Goal: Task Accomplishment & Management: Manage account settings

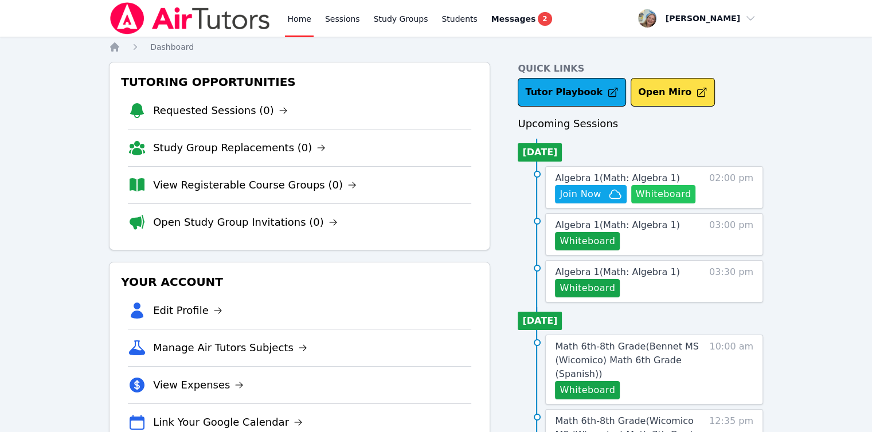
click at [674, 195] on button "Whiteboard" at bounding box center [663, 194] width 65 height 18
click at [613, 192] on icon "button" at bounding box center [615, 195] width 14 height 14
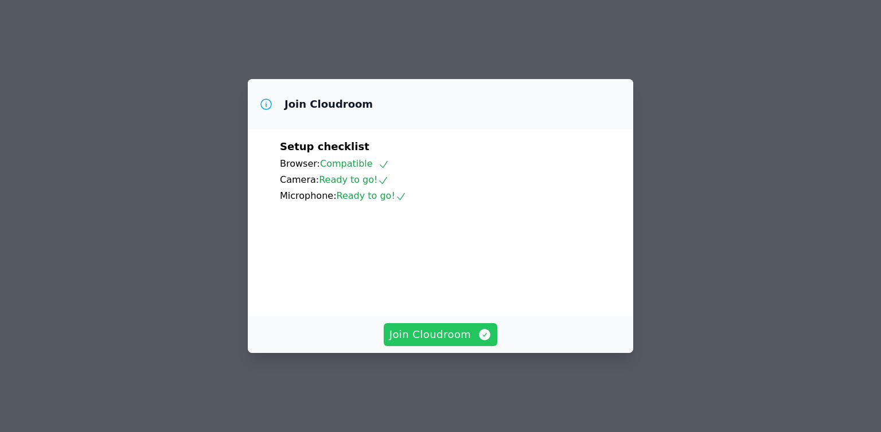
click at [461, 343] on span "Join Cloudroom" at bounding box center [440, 335] width 103 height 16
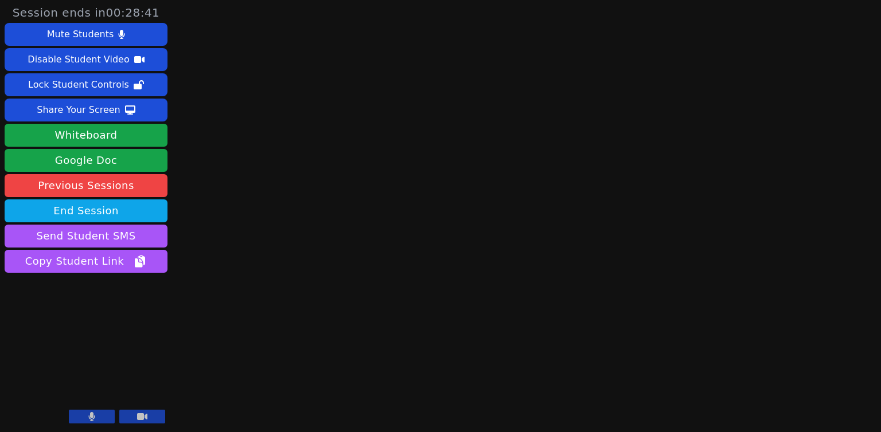
click at [100, 421] on button at bounding box center [92, 417] width 46 height 14
click at [99, 421] on button at bounding box center [92, 417] width 46 height 14
click at [119, 237] on button "Send Student SMS" at bounding box center [86, 236] width 163 height 23
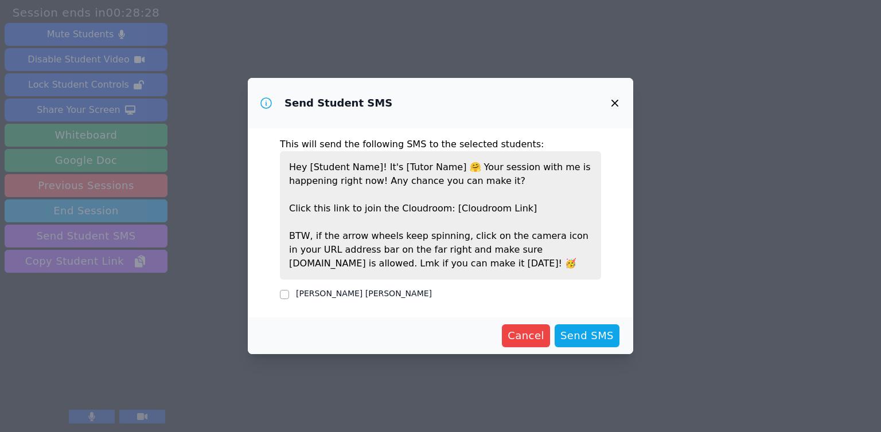
click at [339, 298] on label "Guadalupe Rios Elias" at bounding box center [364, 293] width 136 height 9
click at [289, 298] on input "Guadalupe Rios Elias" at bounding box center [284, 294] width 9 height 9
checkbox input "true"
drag, startPoint x: 616, startPoint y: 345, endPoint x: 598, endPoint y: 342, distance: 17.9
click at [615, 345] on button "Send SMS" at bounding box center [586, 336] width 65 height 23
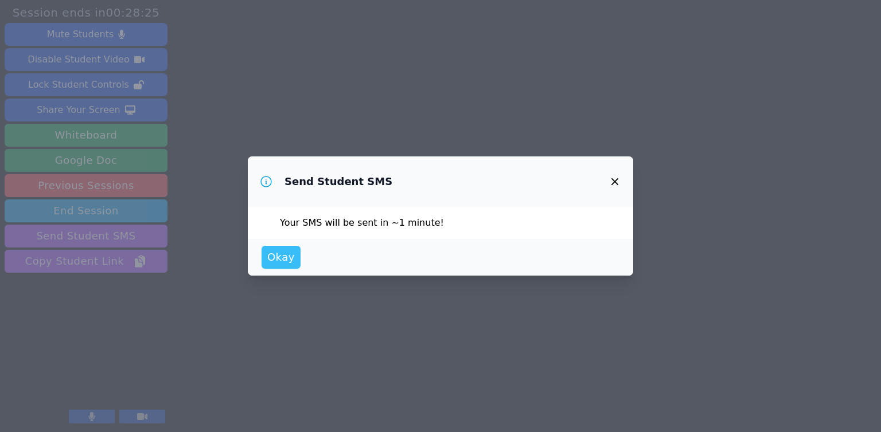
click at [267, 257] on span "Okay" at bounding box center [281, 257] width 28 height 16
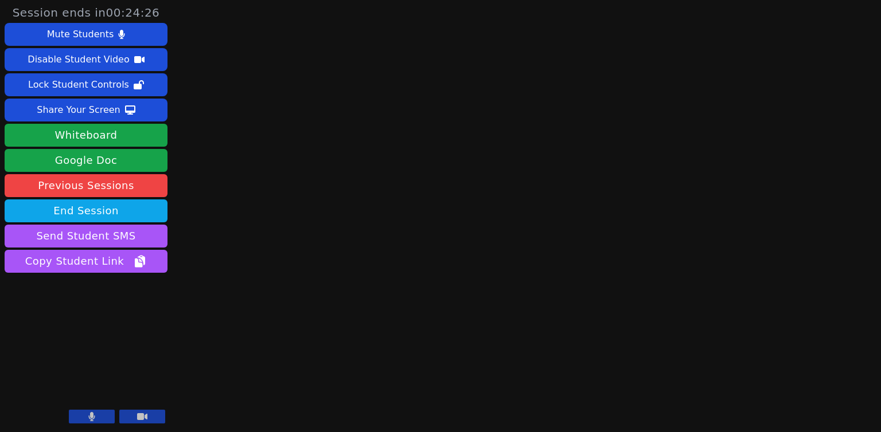
click at [103, 426] on video at bounding box center [86, 382] width 163 height 92
click at [100, 415] on button at bounding box center [92, 417] width 46 height 14
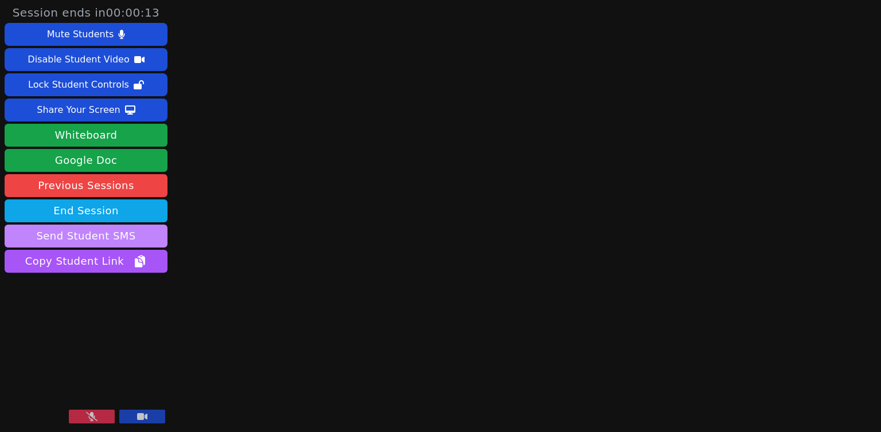
click at [139, 233] on button "Send Student SMS" at bounding box center [86, 236] width 163 height 23
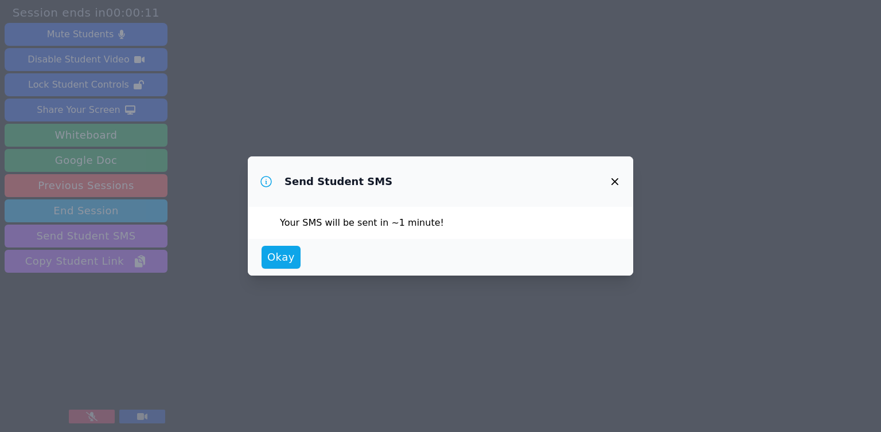
click at [608, 179] on icon "button" at bounding box center [615, 182] width 14 height 14
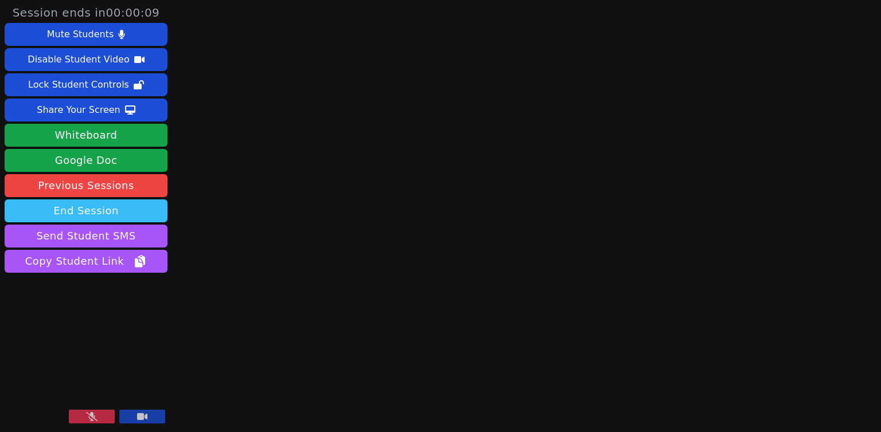
click at [130, 213] on button "End Session" at bounding box center [86, 211] width 163 height 23
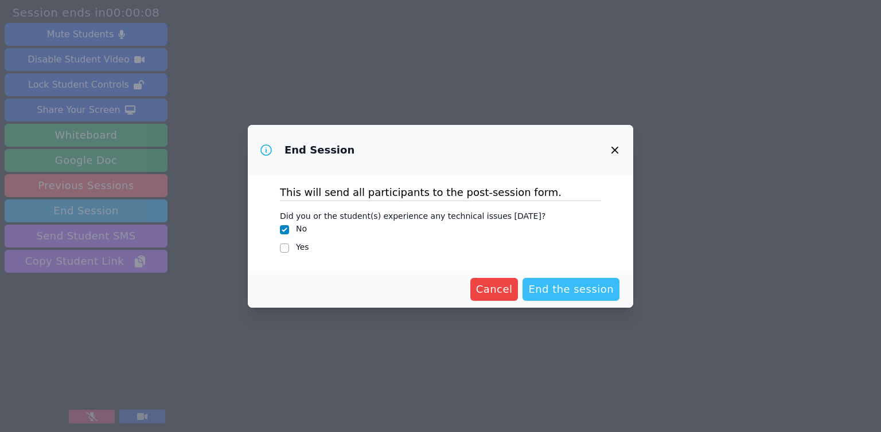
click at [557, 287] on span "End the session" at bounding box center [570, 290] width 85 height 16
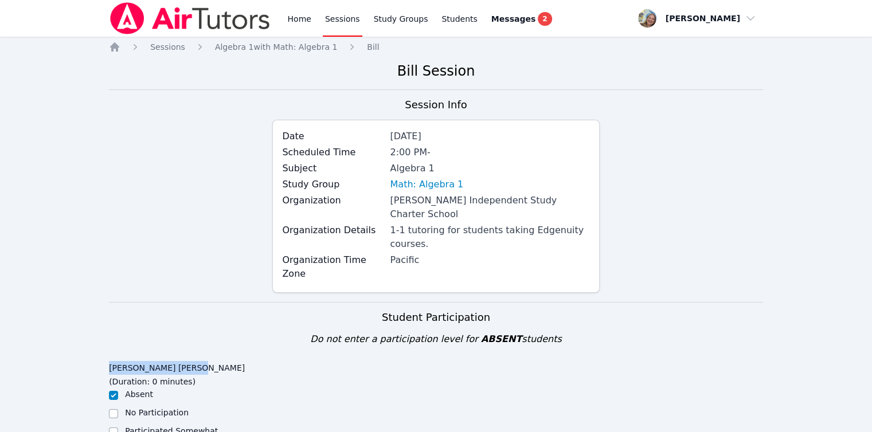
drag, startPoint x: 183, startPoint y: 341, endPoint x: 110, endPoint y: 344, distance: 73.5
click at [110, 358] on legend "Guadalupe Rios Elias (Duration: 0 minutes)" at bounding box center [190, 373] width 163 height 31
copy legend "[PERSON_NAME] [PERSON_NAME]"
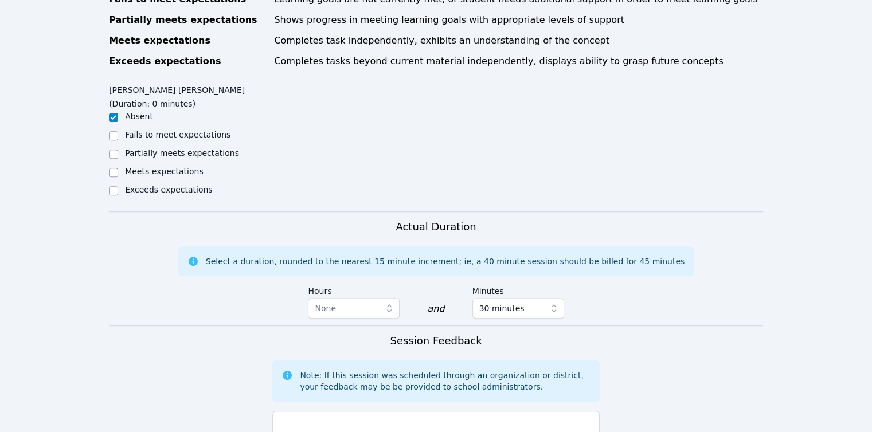
scroll to position [631, 0]
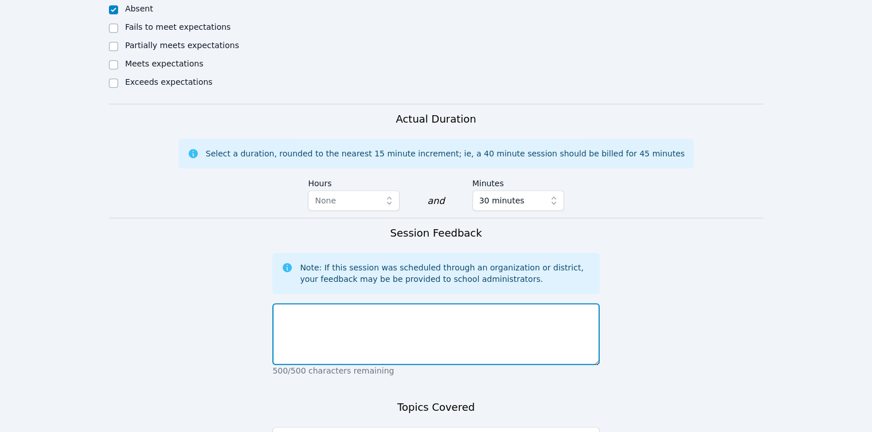
click at [327, 303] on textarea at bounding box center [435, 334] width 327 height 62
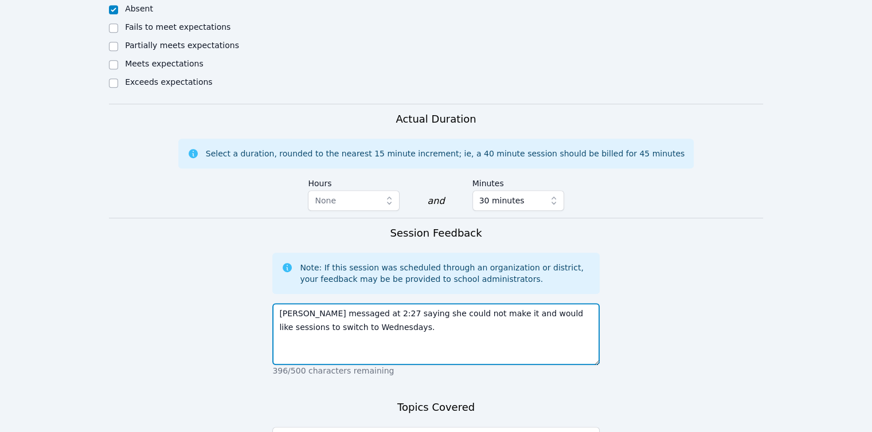
type textarea "Guadalupe messaged at 2:27 saying she could not make it and would like sessions…"
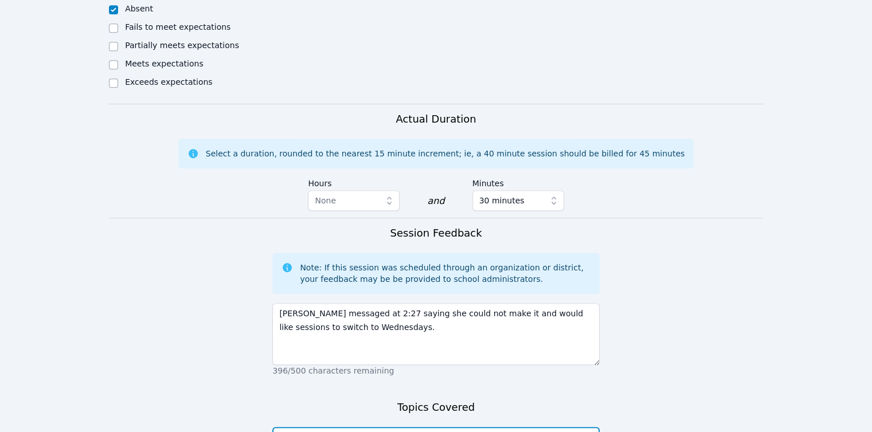
type textarea "none as she did not attend"
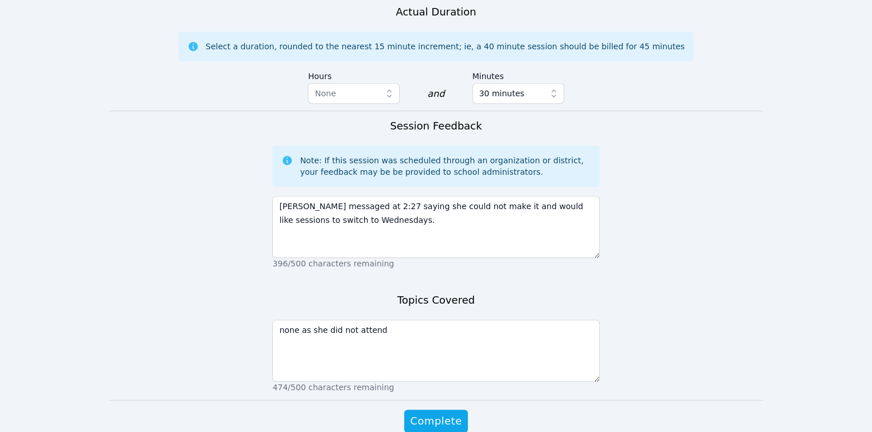
click at [404, 410] on button "Complete" at bounding box center [435, 421] width 63 height 23
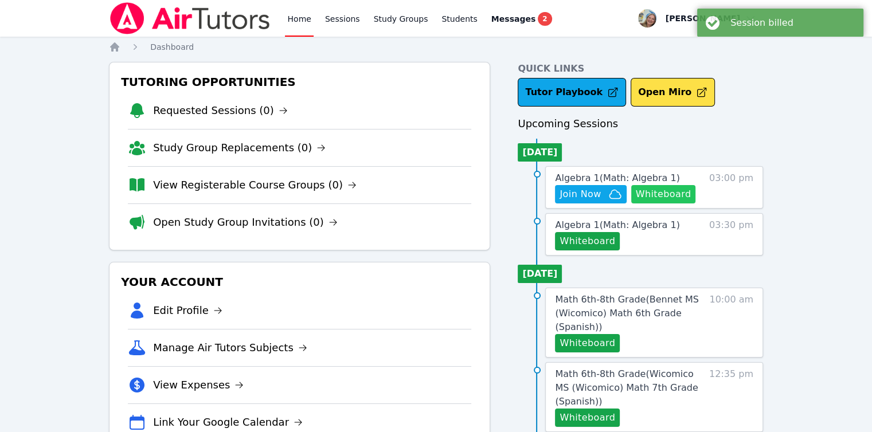
click at [642, 195] on button "Whiteboard" at bounding box center [663, 194] width 65 height 18
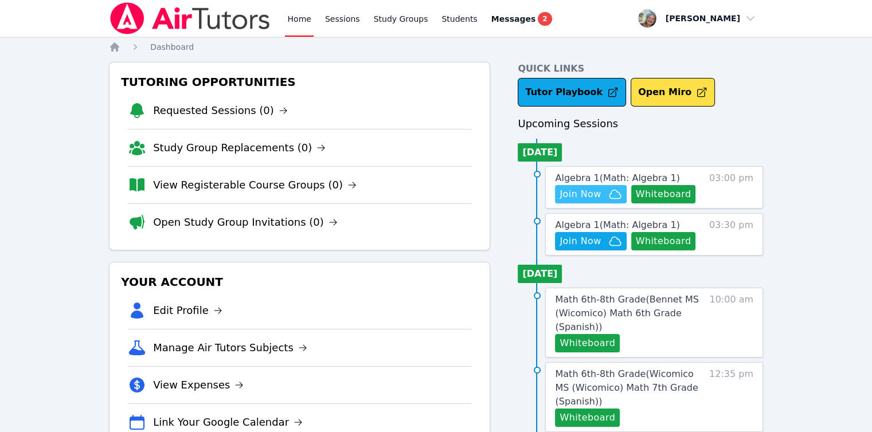
click at [578, 191] on span "Join Now" at bounding box center [580, 195] width 41 height 14
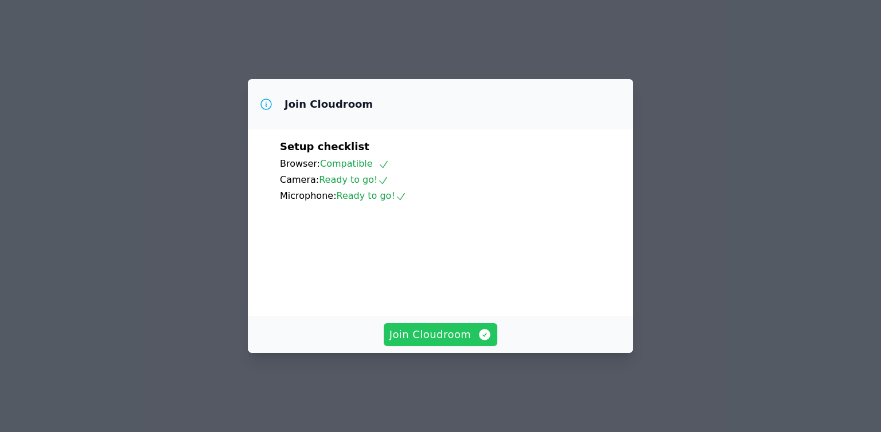
click at [411, 343] on span "Join Cloudroom" at bounding box center [440, 335] width 103 height 16
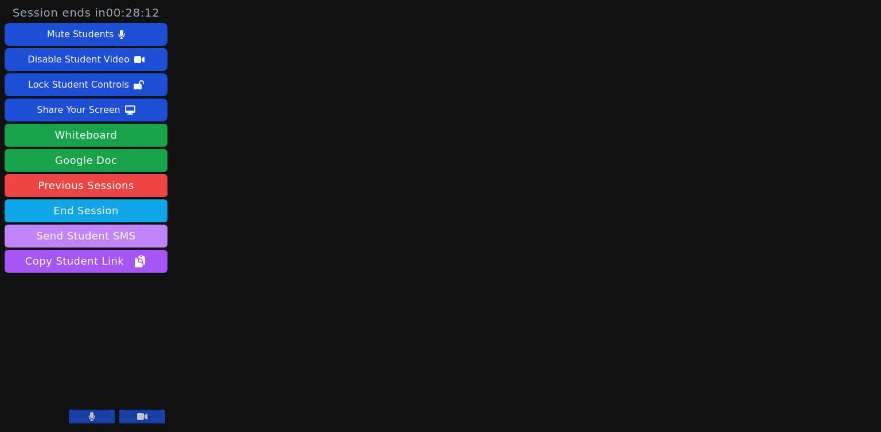
click at [126, 240] on button "Send Student SMS" at bounding box center [86, 236] width 163 height 23
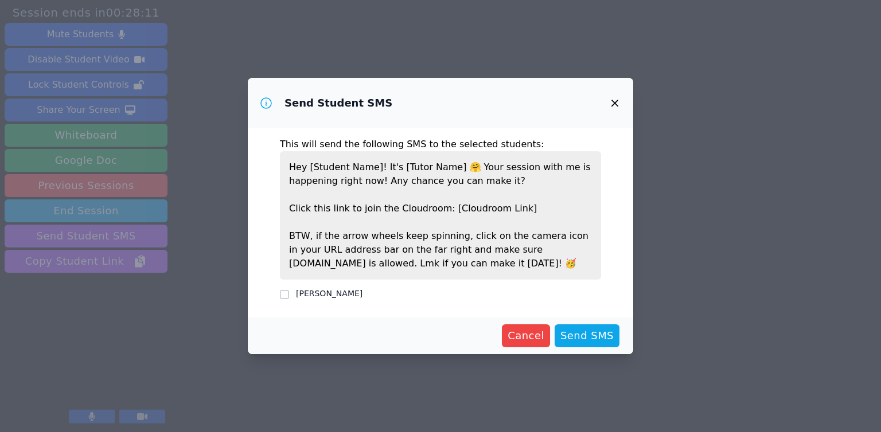
click at [301, 291] on label "Jay Kalia" at bounding box center [329, 293] width 67 height 9
click at [289, 291] on input "Jay Kalia" at bounding box center [284, 294] width 9 height 9
checkbox input "true"
click at [587, 339] on span "Send SMS" at bounding box center [586, 336] width 53 height 16
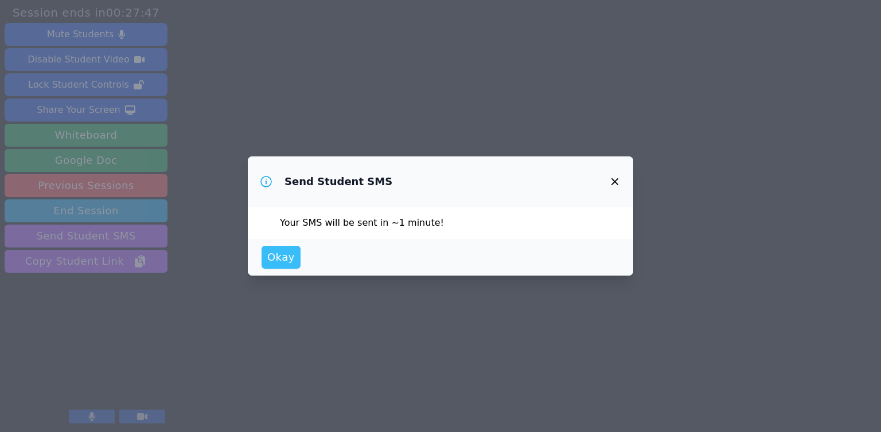
click at [279, 260] on span "Okay" at bounding box center [281, 257] width 28 height 16
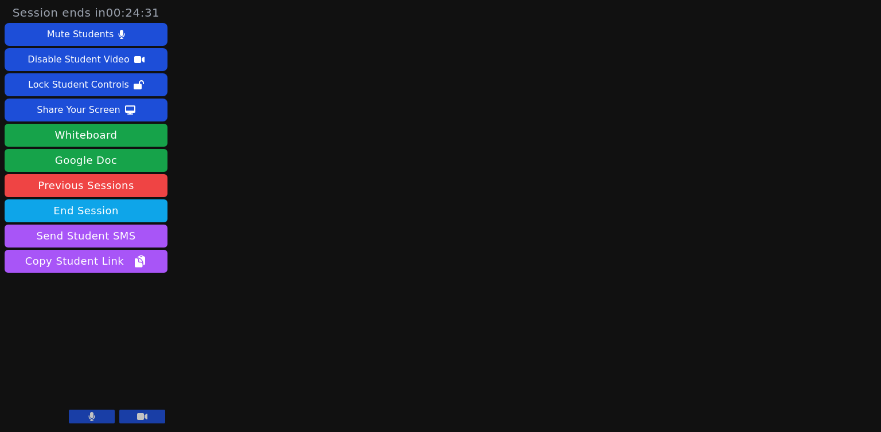
click at [104, 416] on button at bounding box center [92, 417] width 46 height 14
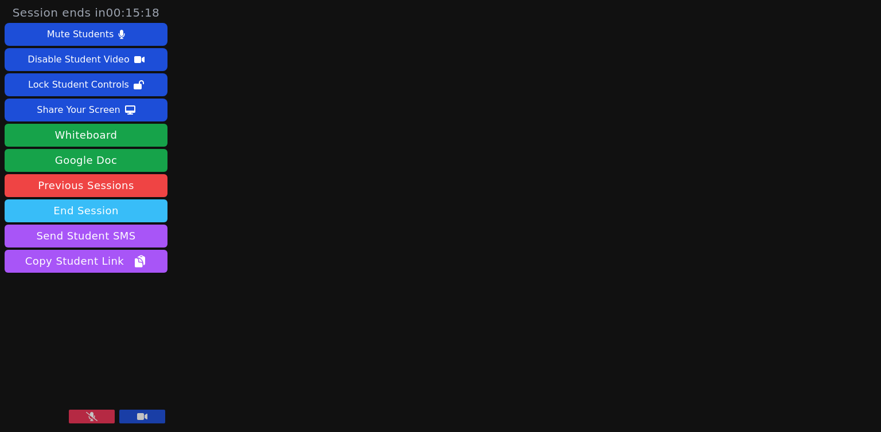
click at [87, 210] on button "End Session" at bounding box center [86, 211] width 163 height 23
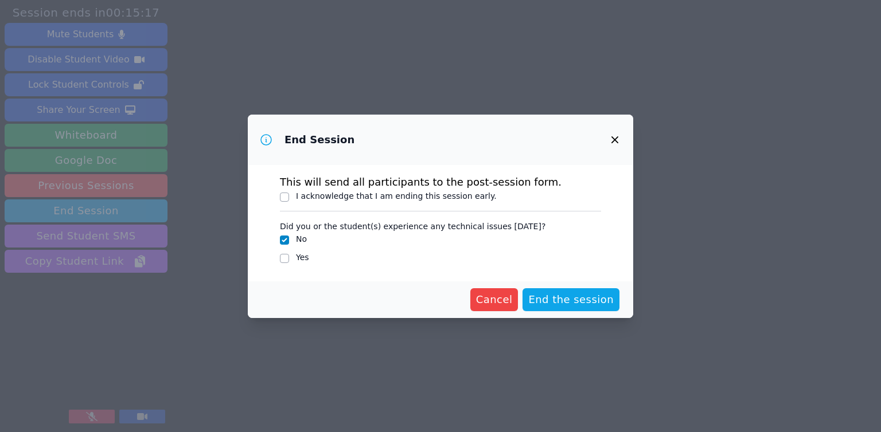
click at [400, 198] on label "I acknowledge that I am ending this session early." at bounding box center [396, 196] width 201 height 9
click at [289, 198] on input "I acknowledge that I am ending this session early." at bounding box center [284, 197] width 9 height 9
checkbox input "true"
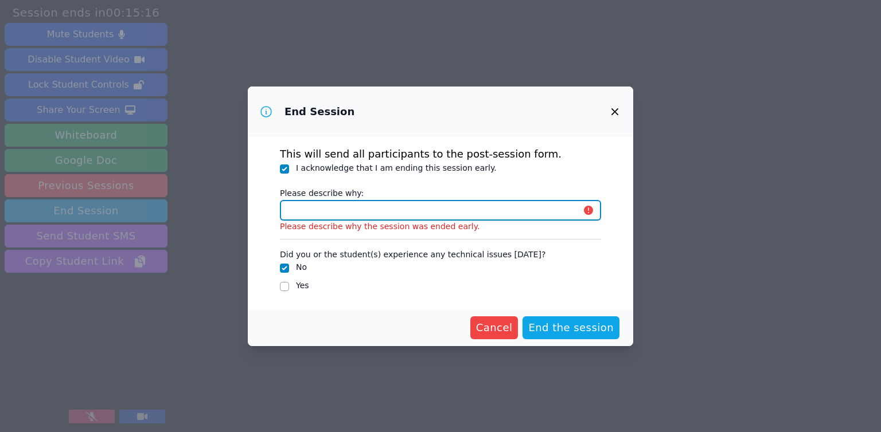
click at [402, 216] on input "Please describe why:" at bounding box center [440, 210] width 321 height 21
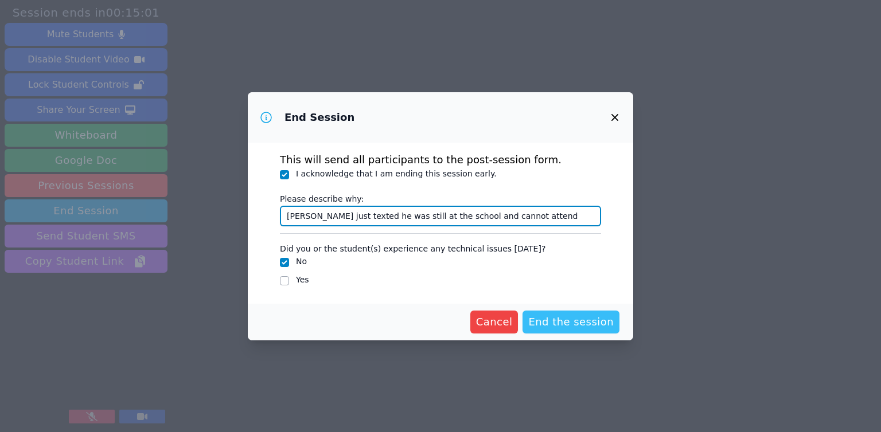
type input "Jay just texted he was still at the school and cannot attend"
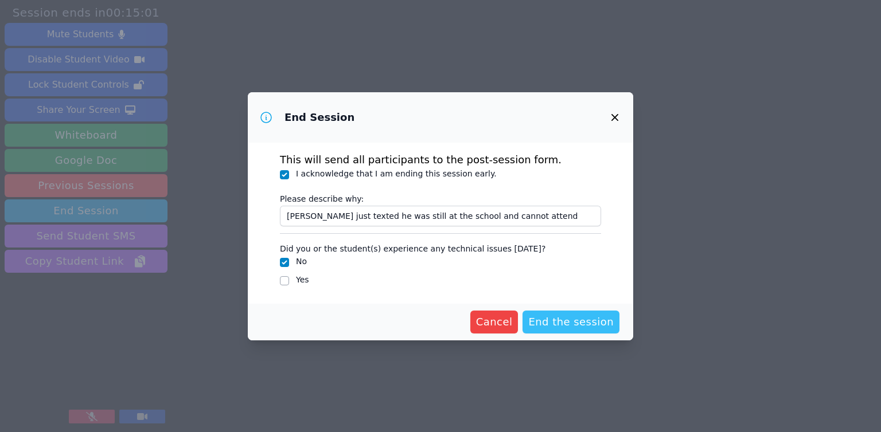
click at [582, 329] on span "End the session" at bounding box center [570, 322] width 85 height 16
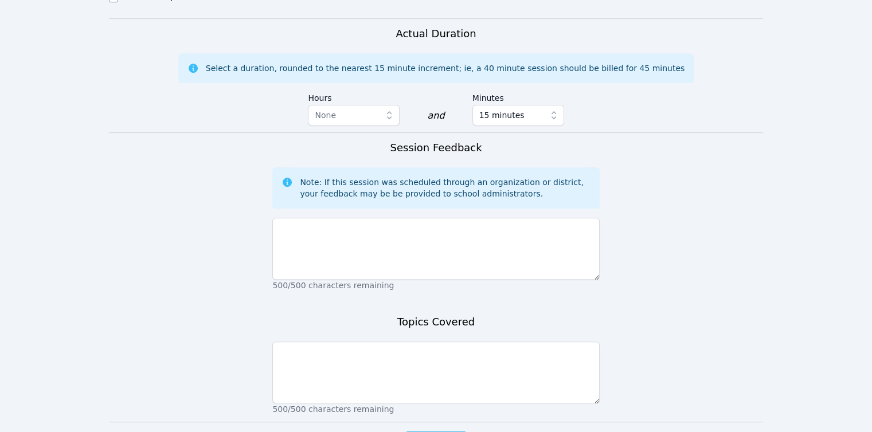
scroll to position [738, 0]
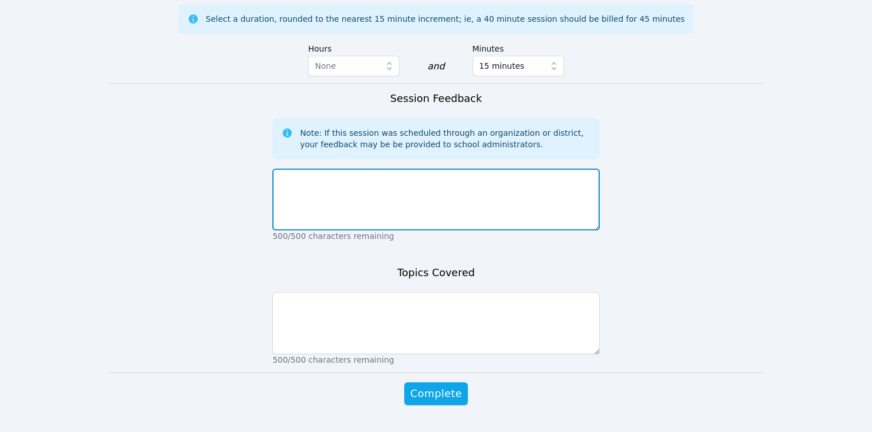
click at [314, 169] on textarea at bounding box center [435, 200] width 327 height 62
paste textarea "Jay just texted he was still at the school and cannot attend"
type textarea "Jay just texted he was still at the school and cannot attend"
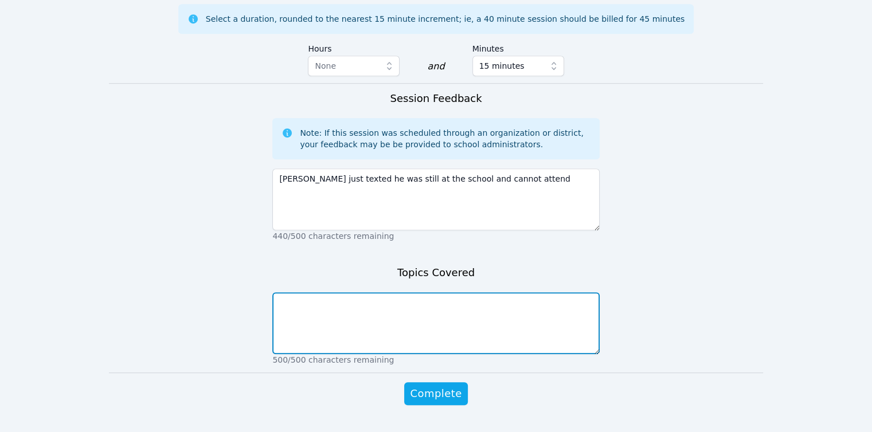
click at [348, 292] on textarea at bounding box center [435, 323] width 327 height 62
type textarea "none as student did not attend"
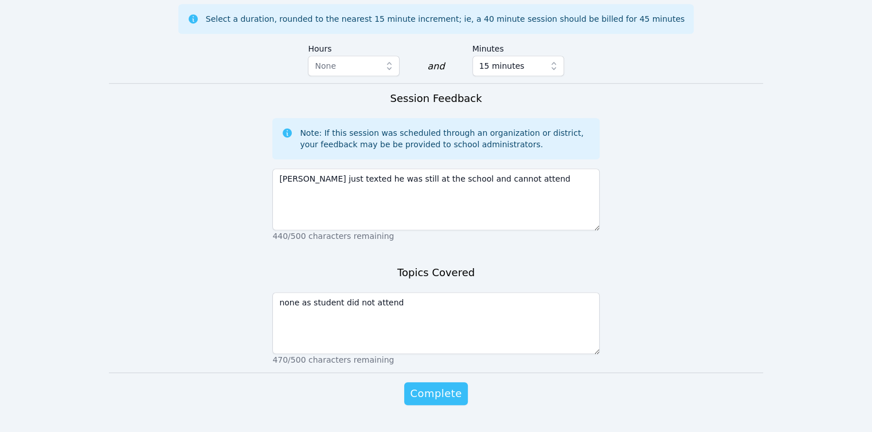
click at [439, 386] on span "Complete" at bounding box center [436, 394] width 52 height 16
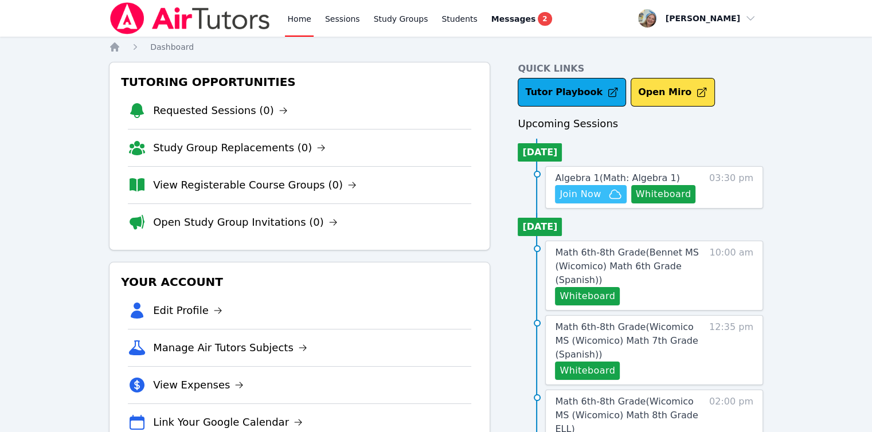
click at [575, 200] on span "Join Now" at bounding box center [580, 195] width 41 height 14
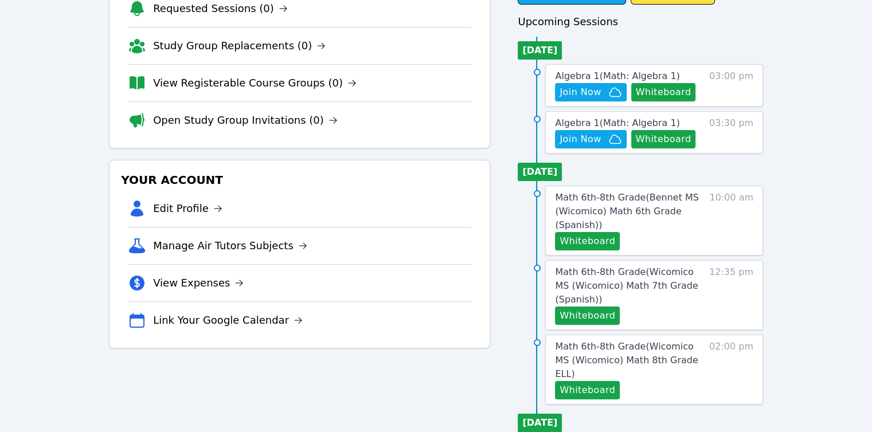
scroll to position [115, 0]
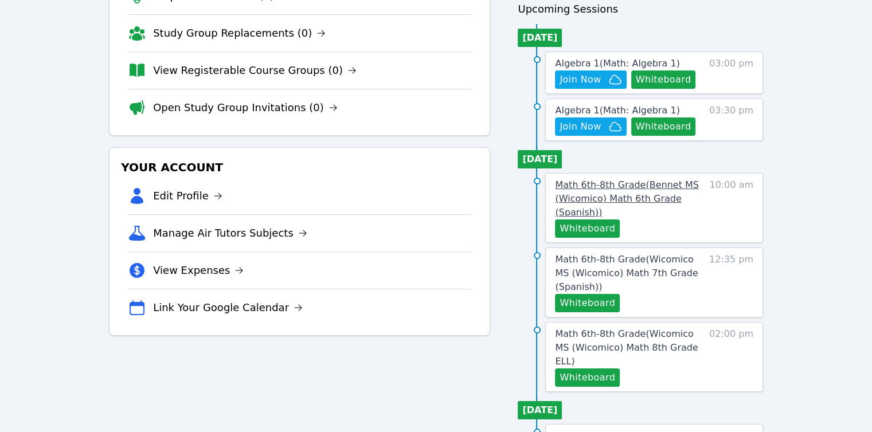
click at [581, 200] on span "Math 6th-8th Grade ( Bennet MS (Wicomico) Math 6th Grade (Spanish) )" at bounding box center [626, 198] width 143 height 38
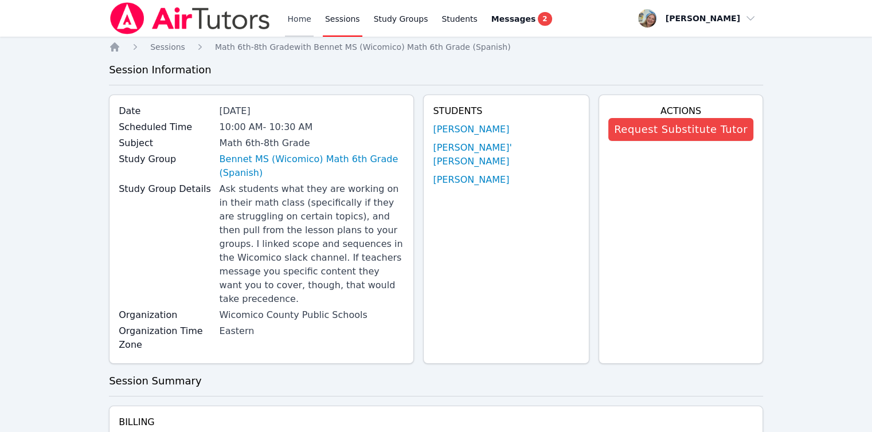
click at [298, 27] on link "Home" at bounding box center [299, 18] width 28 height 37
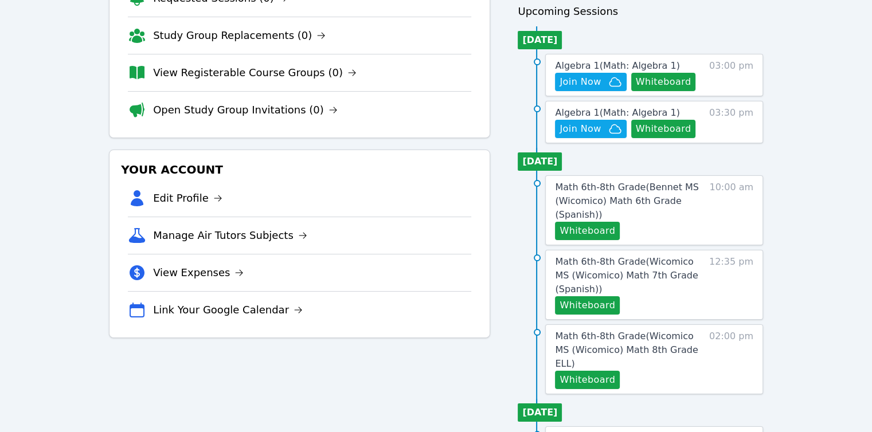
scroll to position [115, 0]
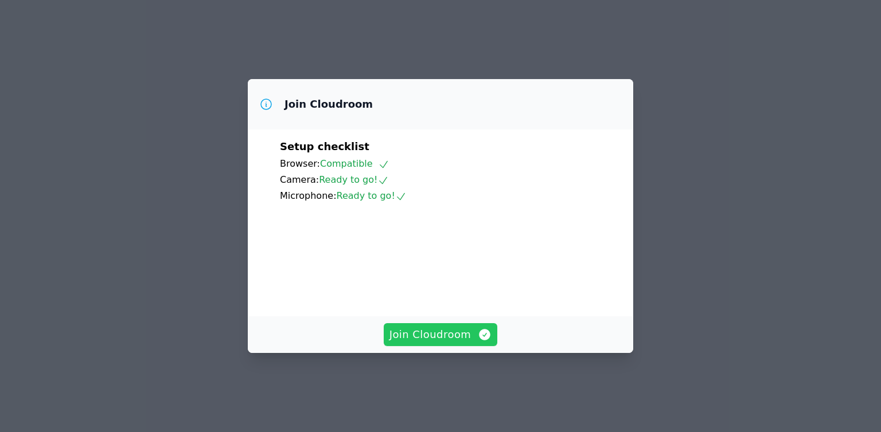
click at [466, 343] on span "Join Cloudroom" at bounding box center [440, 335] width 103 height 16
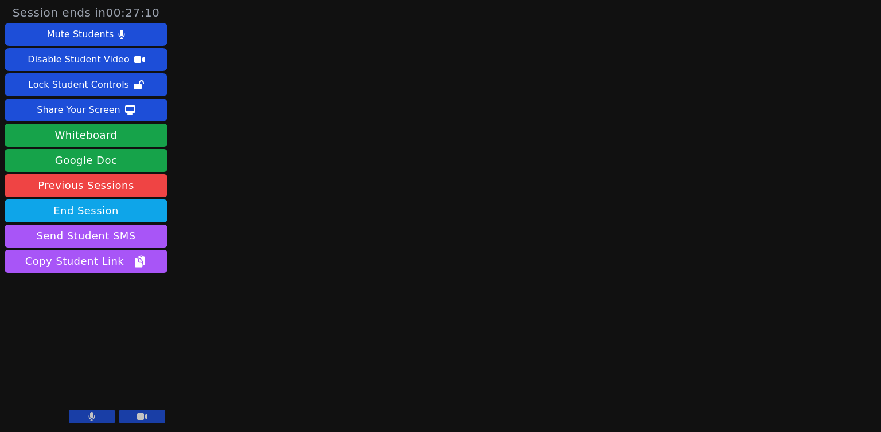
click at [94, 423] on button at bounding box center [92, 417] width 46 height 14
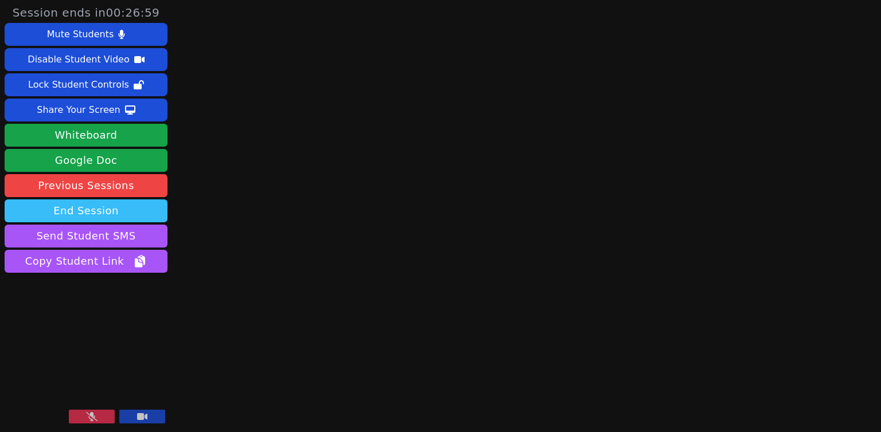
click at [150, 208] on button "End Session" at bounding box center [86, 211] width 163 height 23
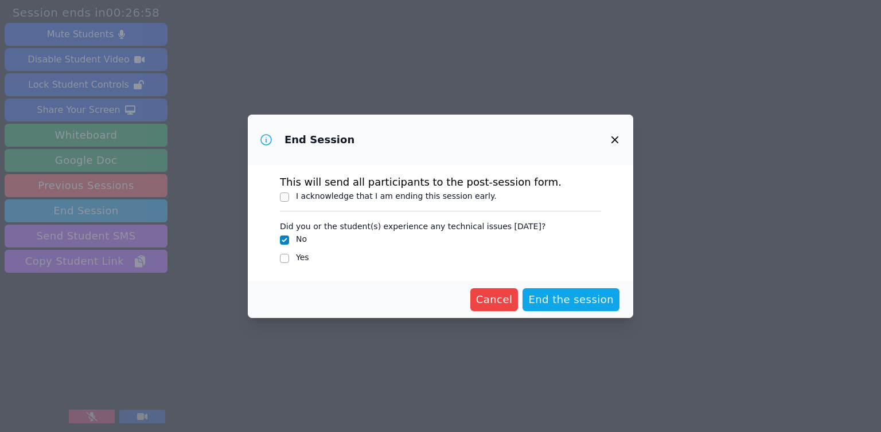
click at [320, 193] on label "I acknowledge that I am ending this session early." at bounding box center [396, 196] width 201 height 9
click at [289, 193] on input "I acknowledge that I am ending this session early." at bounding box center [284, 197] width 9 height 9
checkbox input "true"
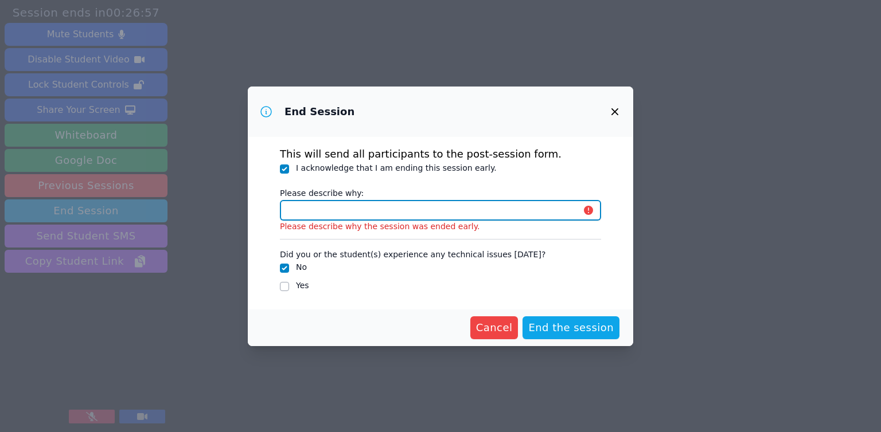
click at [320, 204] on input "Please describe why:" at bounding box center [440, 210] width 321 height 21
paste input "[PERSON_NAME] just texted he was still at the school and cannot attend"
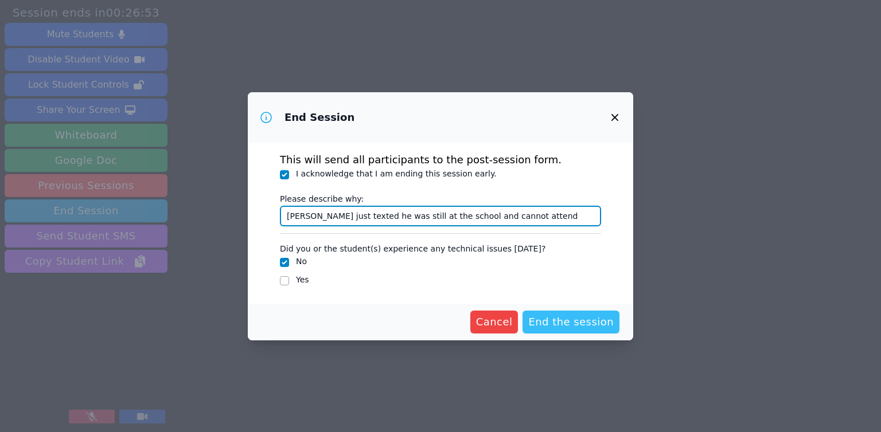
type input "[PERSON_NAME] just texted he was still at the school and cannot attend"
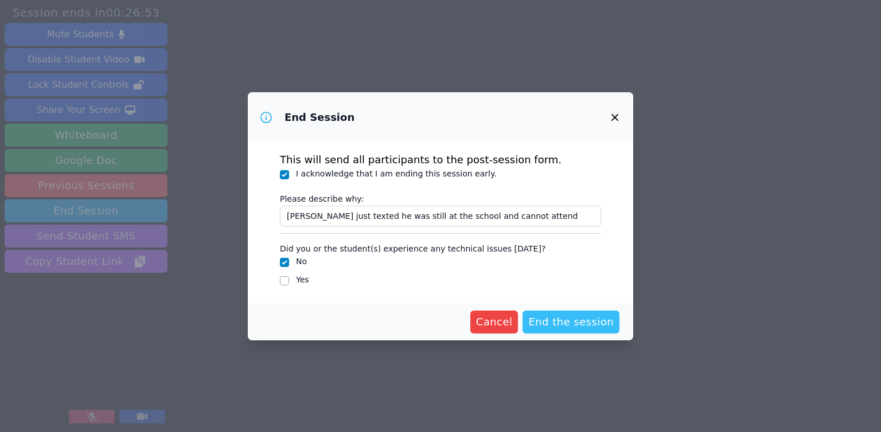
click at [554, 319] on span "End the session" at bounding box center [570, 322] width 85 height 16
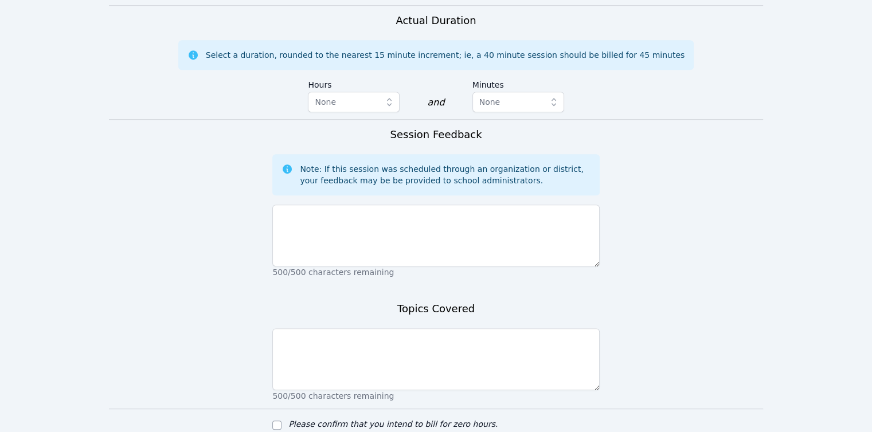
scroll to position [756, 0]
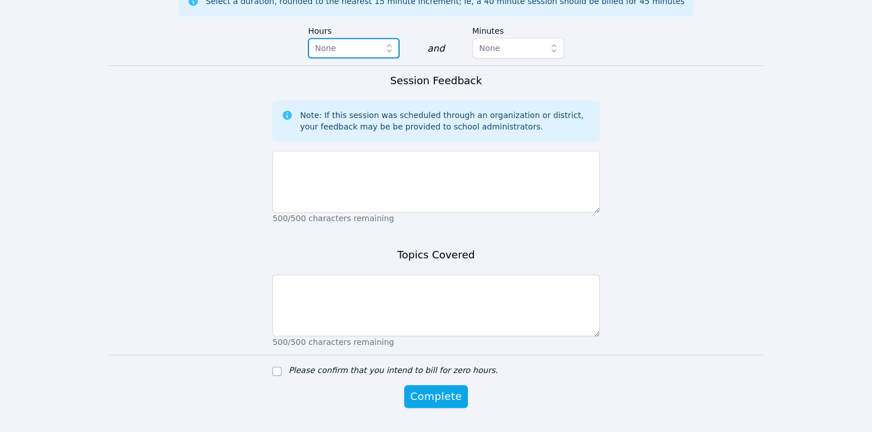
click at [388, 42] on icon "button" at bounding box center [389, 47] width 11 height 11
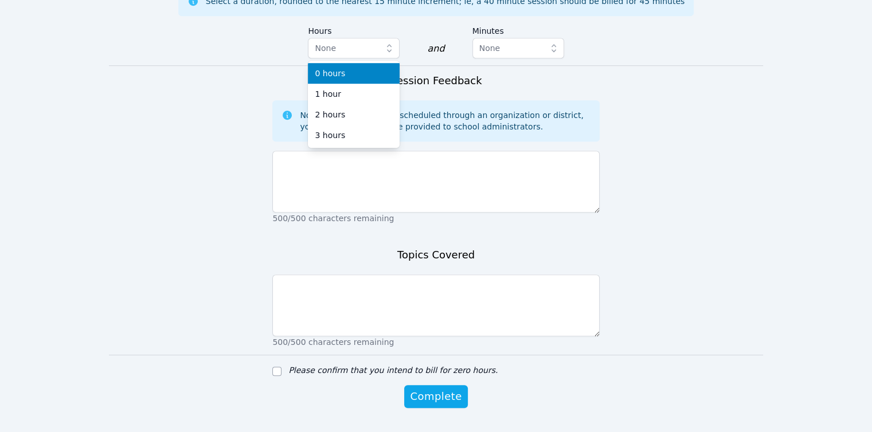
click at [381, 68] on div "0 hours" at bounding box center [354, 73] width 78 height 11
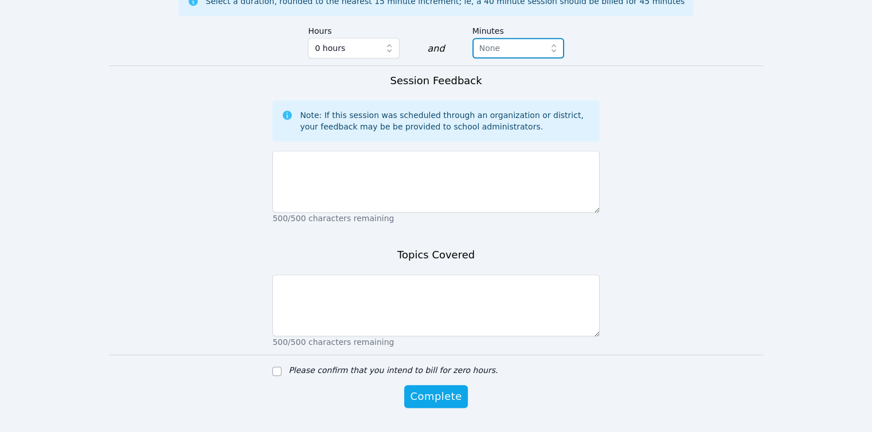
click at [502, 38] on button "None" at bounding box center [518, 48] width 92 height 21
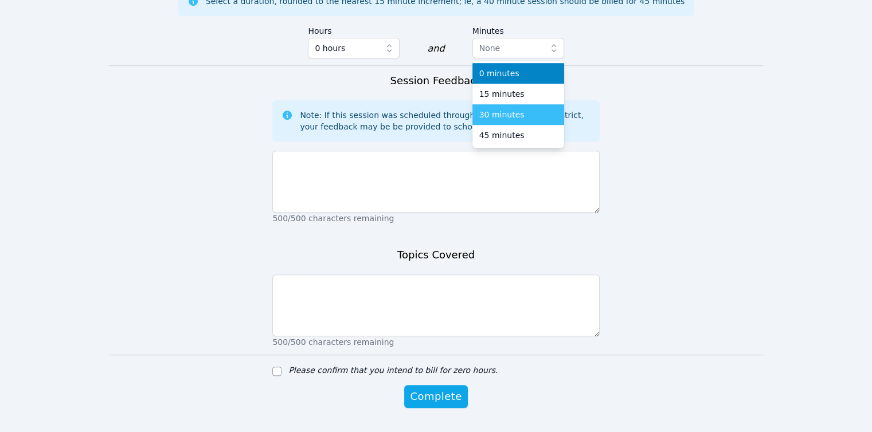
click at [507, 109] on span "30 minutes" at bounding box center [501, 114] width 45 height 11
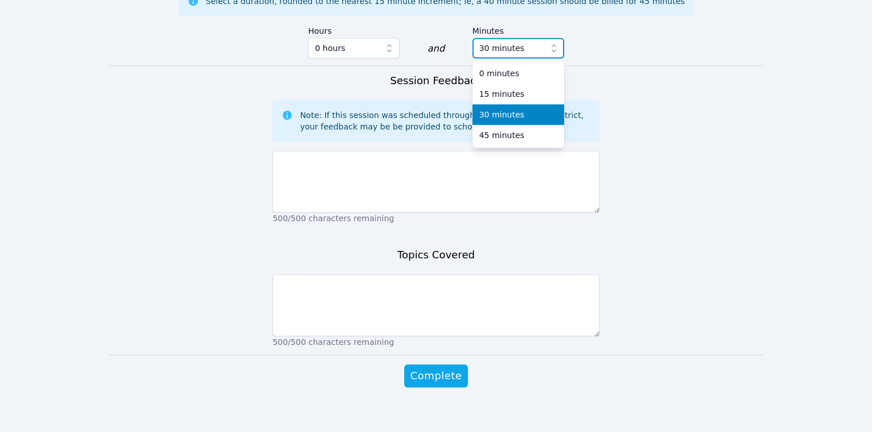
scroll to position [738, 0]
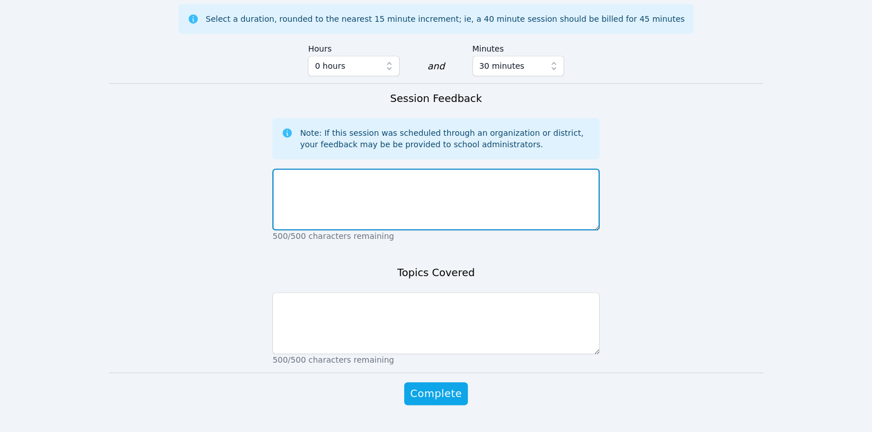
click at [467, 169] on textarea at bounding box center [435, 200] width 327 height 62
paste textarea "[PERSON_NAME] just texted he was still at the school and cannot attend"
type textarea "[PERSON_NAME] just texted he was still at the school and cannot attend"
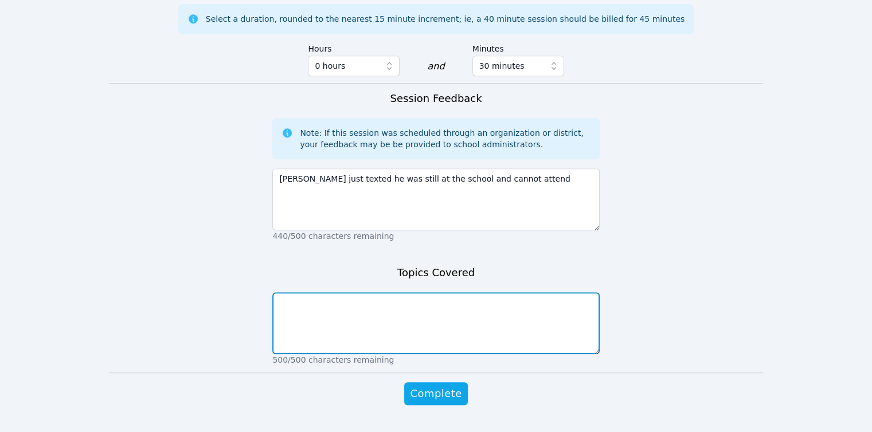
click at [408, 292] on textarea at bounding box center [435, 323] width 327 height 62
type textarea "none as [PERSON_NAME] did not attend"
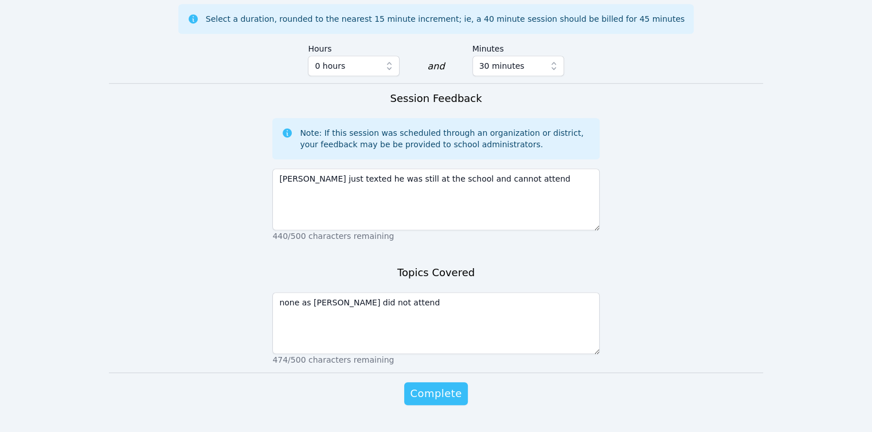
click at [429, 386] on span "Complete" at bounding box center [436, 394] width 52 height 16
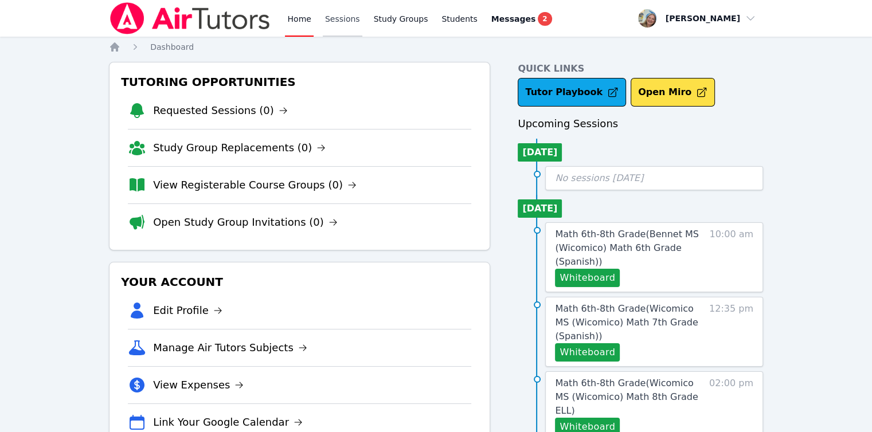
click at [342, 29] on link "Sessions" at bounding box center [343, 18] width 40 height 37
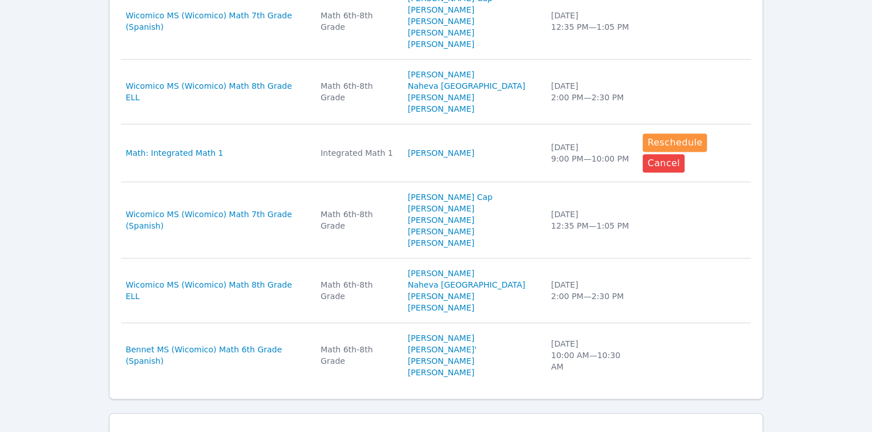
scroll to position [726, 0]
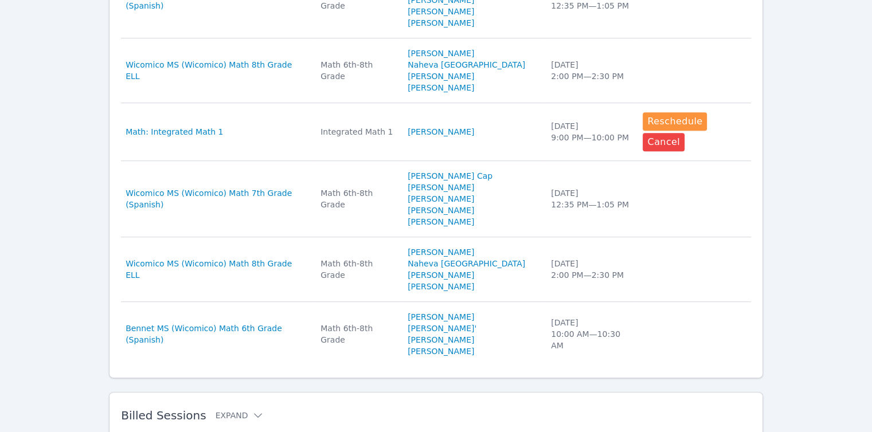
click at [241, 400] on div "Billed Sessions Expand" at bounding box center [417, 416] width 593 height 32
click at [252, 410] on icon at bounding box center [257, 415] width 11 height 11
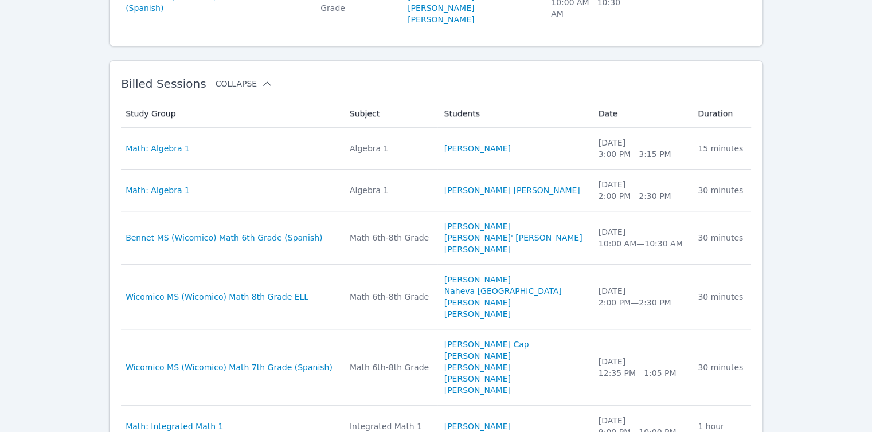
scroll to position [1035, 0]
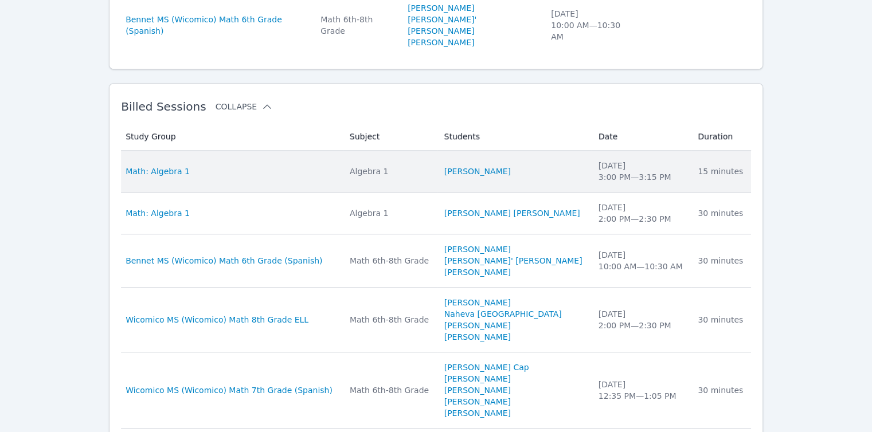
click at [172, 151] on td "Study Group Math: Algebra 1" at bounding box center [232, 172] width 222 height 42
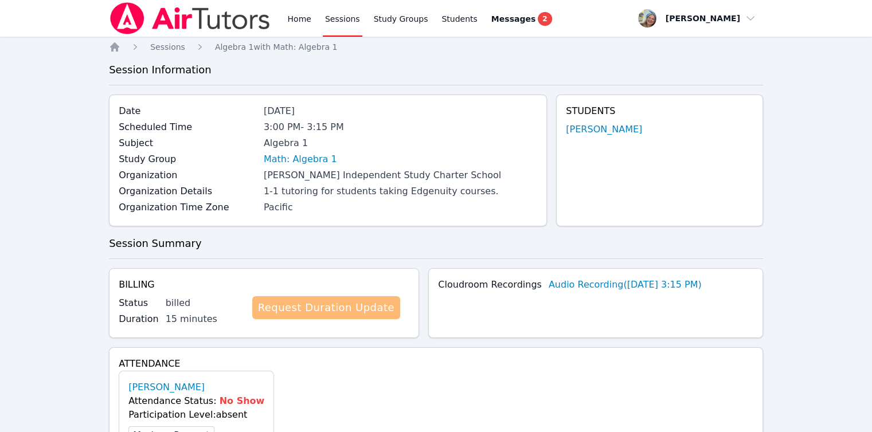
click at [328, 308] on link "Request Duration Update" at bounding box center [326, 307] width 148 height 23
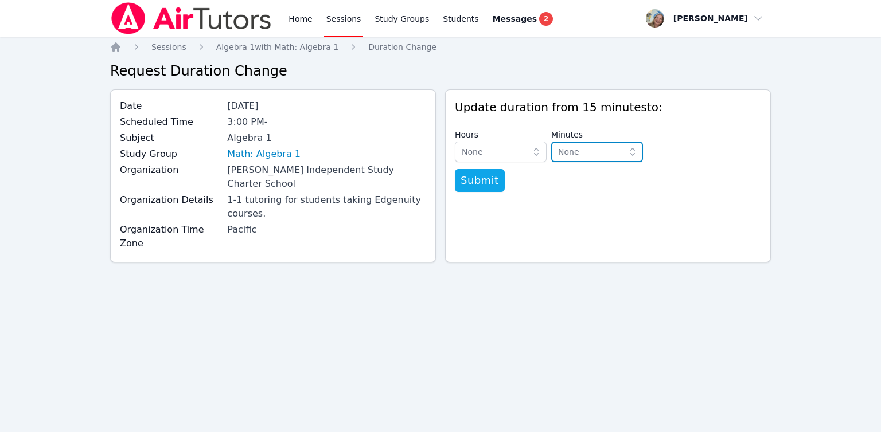
click at [573, 151] on span "None" at bounding box center [568, 151] width 21 height 9
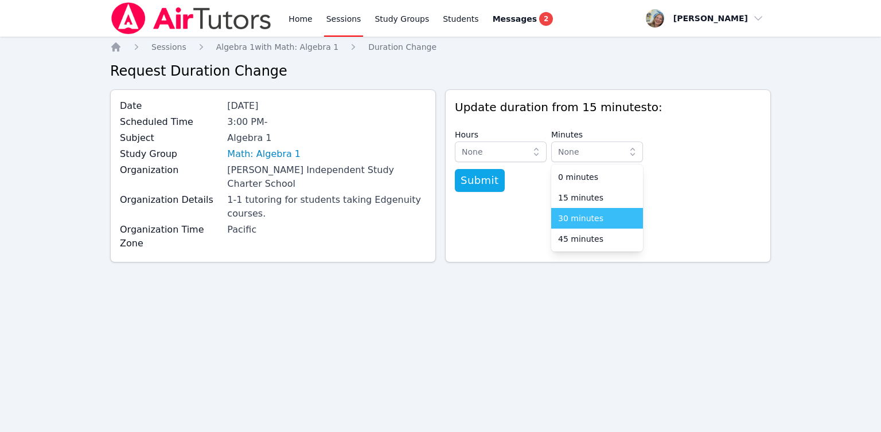
click at [576, 219] on span "30 minutes" at bounding box center [580, 218] width 45 height 11
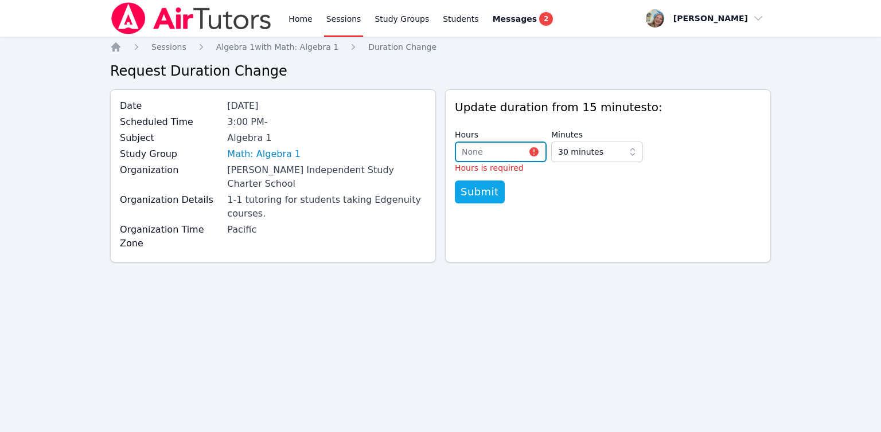
click at [490, 159] on button "None" at bounding box center [501, 152] width 92 height 21
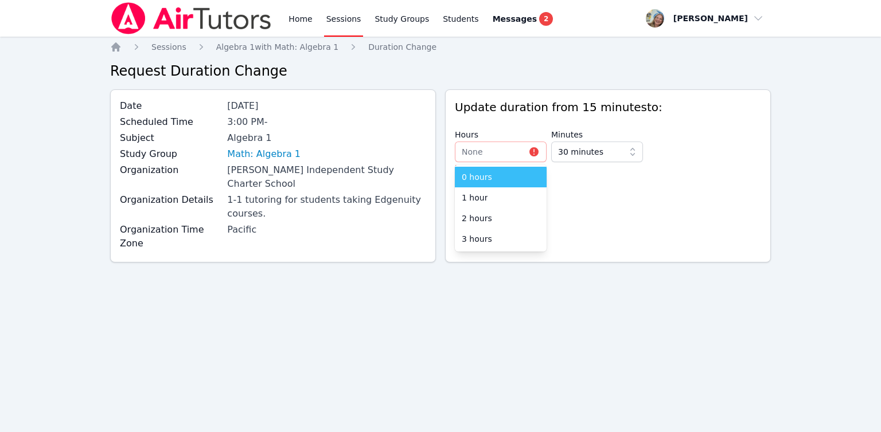
drag, startPoint x: 490, startPoint y: 188, endPoint x: 486, endPoint y: 176, distance: 12.7
click at [486, 176] on ul "0 hours 1 hour 2 hours 3 hours" at bounding box center [501, 208] width 92 height 87
click at [483, 182] on span "0 hours" at bounding box center [477, 176] width 30 height 11
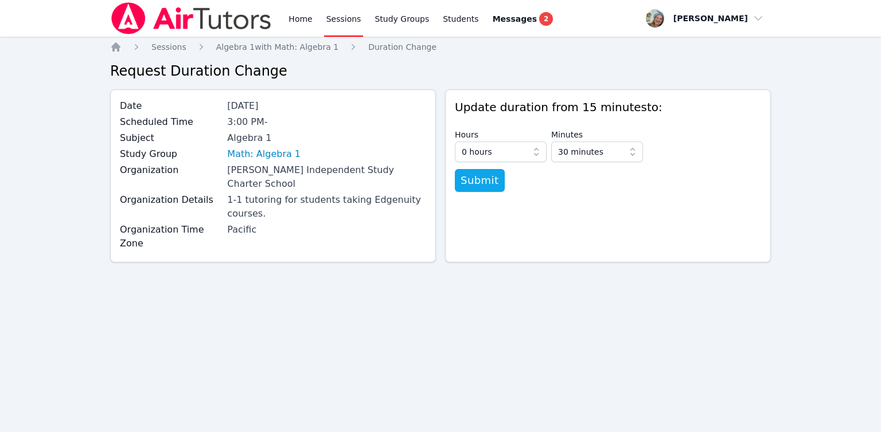
click at [483, 182] on span "Submit" at bounding box center [479, 181] width 38 height 16
